Goal: Complete application form

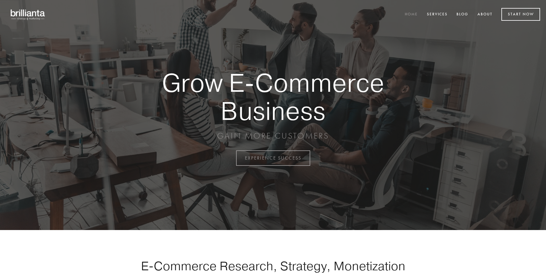
scroll to position [1550, 0]
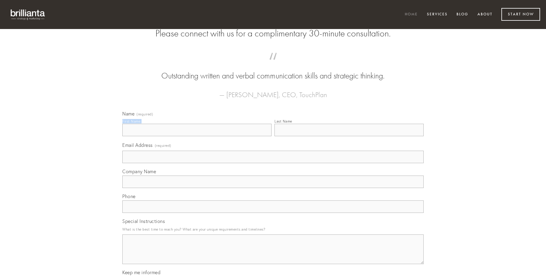
type input "[PERSON_NAME]"
click at [349, 136] on input "Last Name" at bounding box center [349, 130] width 149 height 12
type input "[PERSON_NAME]"
click at [273, 163] on input "Email Address (required)" at bounding box center [273, 157] width 302 height 12
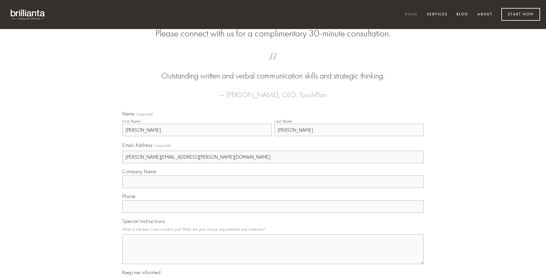
type input "[PERSON_NAME][EMAIL_ADDRESS][PERSON_NAME][DOMAIN_NAME]"
click at [273, 188] on input "Company Name" at bounding box center [273, 181] width 302 height 12
type input "qui"
click at [273, 213] on input "text" at bounding box center [273, 206] width 302 height 12
click at [273, 254] on textarea "Special Instructions" at bounding box center [273, 249] width 302 height 30
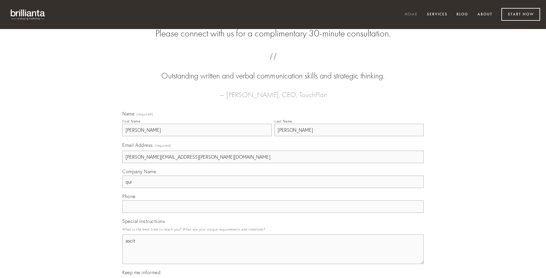
type textarea "ascit"
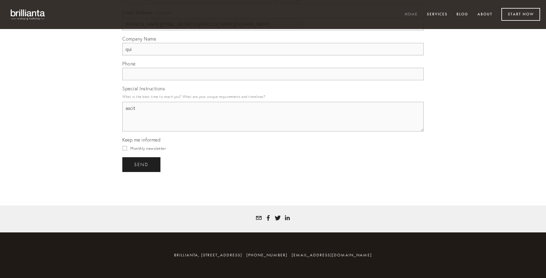
click at [142, 164] on span "send" at bounding box center [141, 164] width 14 height 5
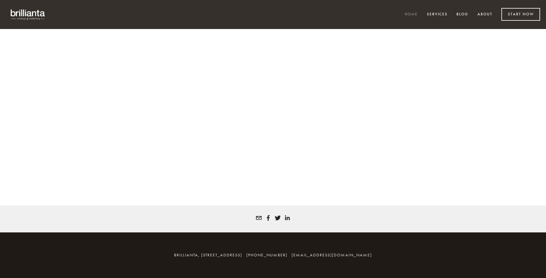
scroll to position [1542, 0]
